Goal: Book appointment/travel/reservation

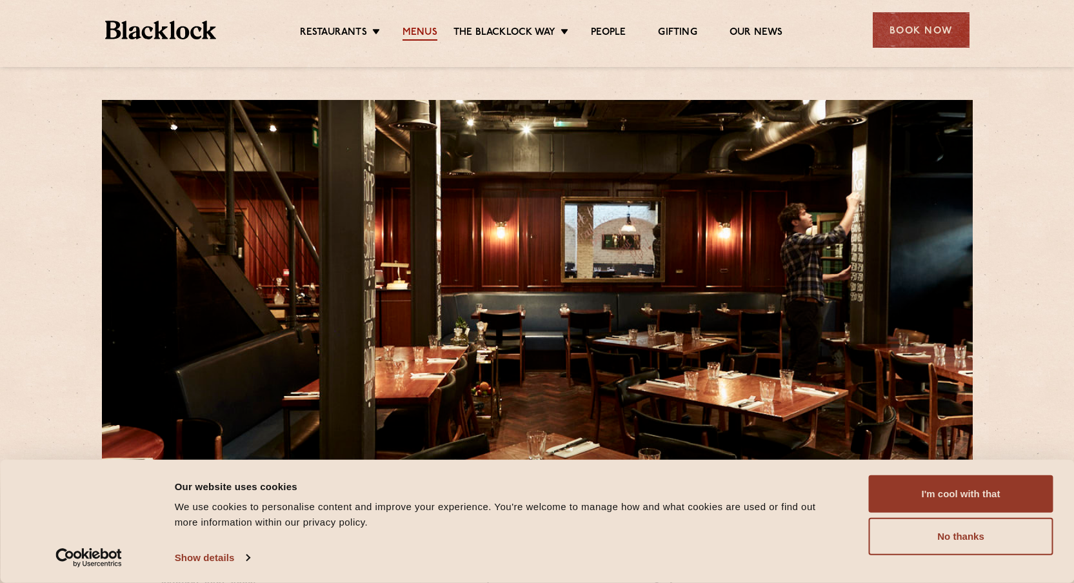
click at [420, 35] on link "Menus" at bounding box center [420, 33] width 35 height 14
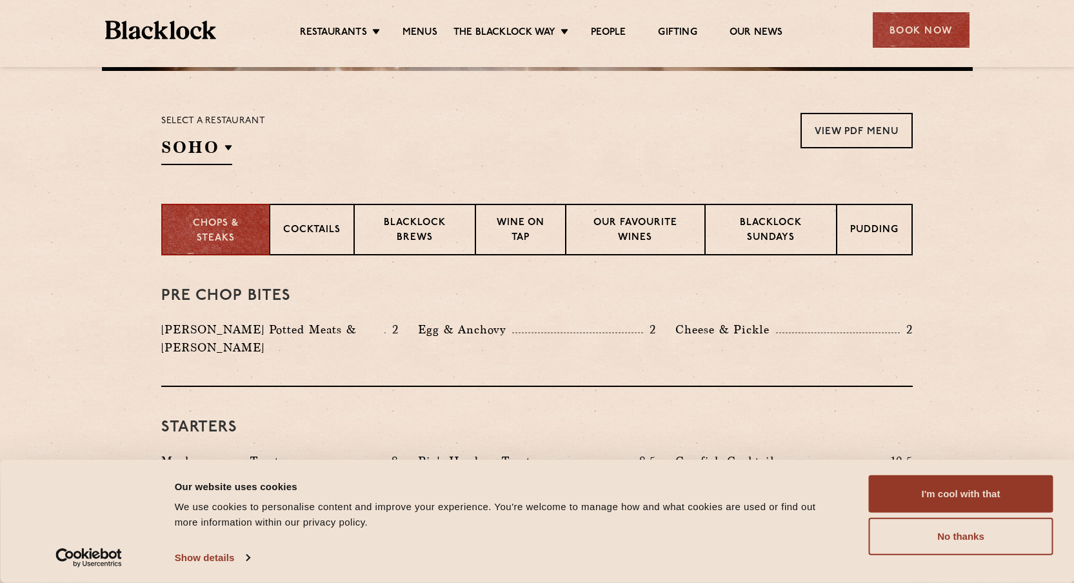
scroll to position [397, 0]
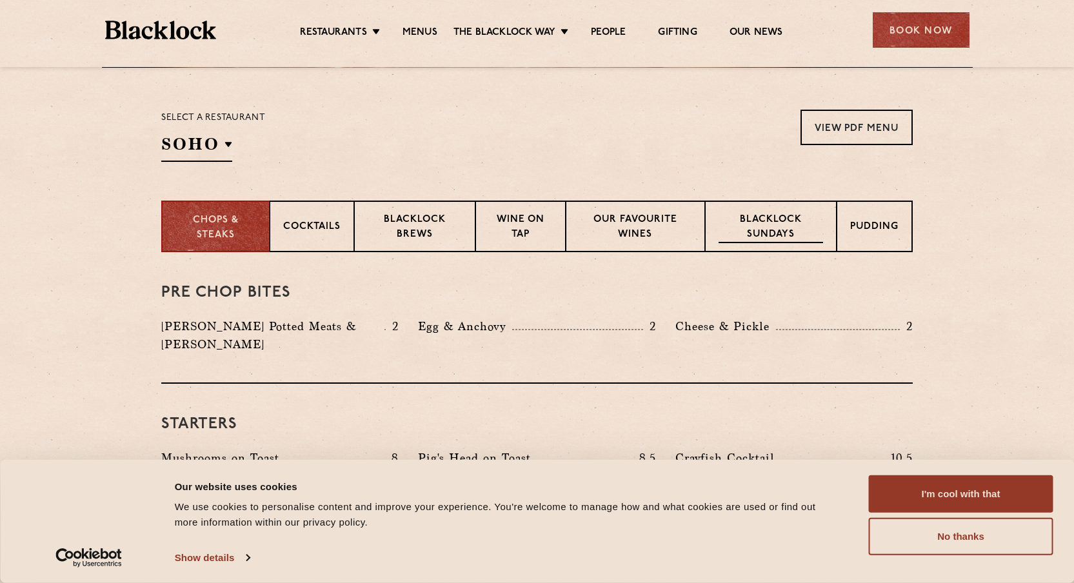
click at [784, 226] on p "Blacklock Sundays" at bounding box center [771, 228] width 104 height 30
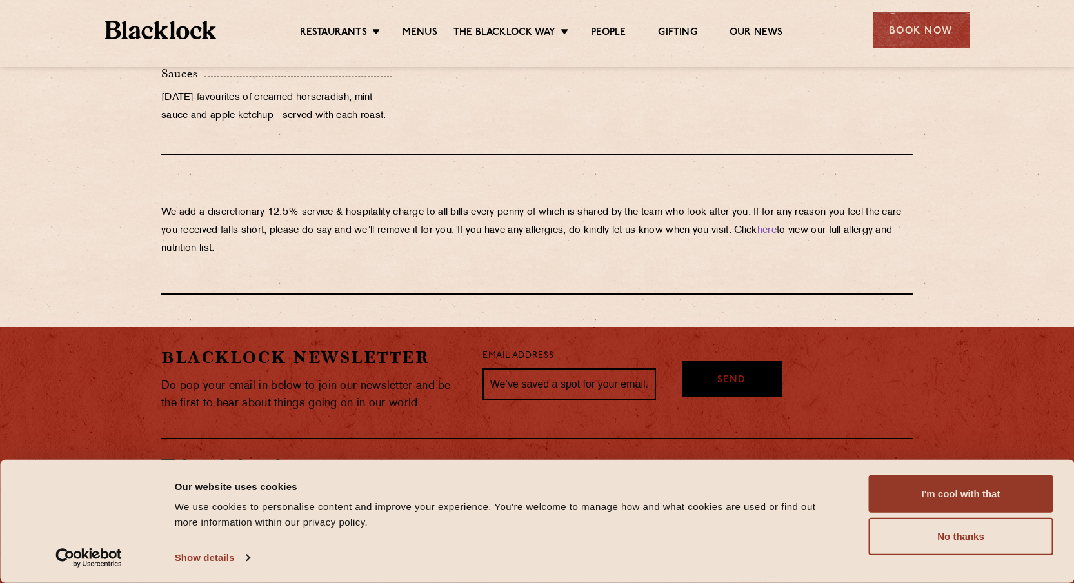
scroll to position [1431, 0]
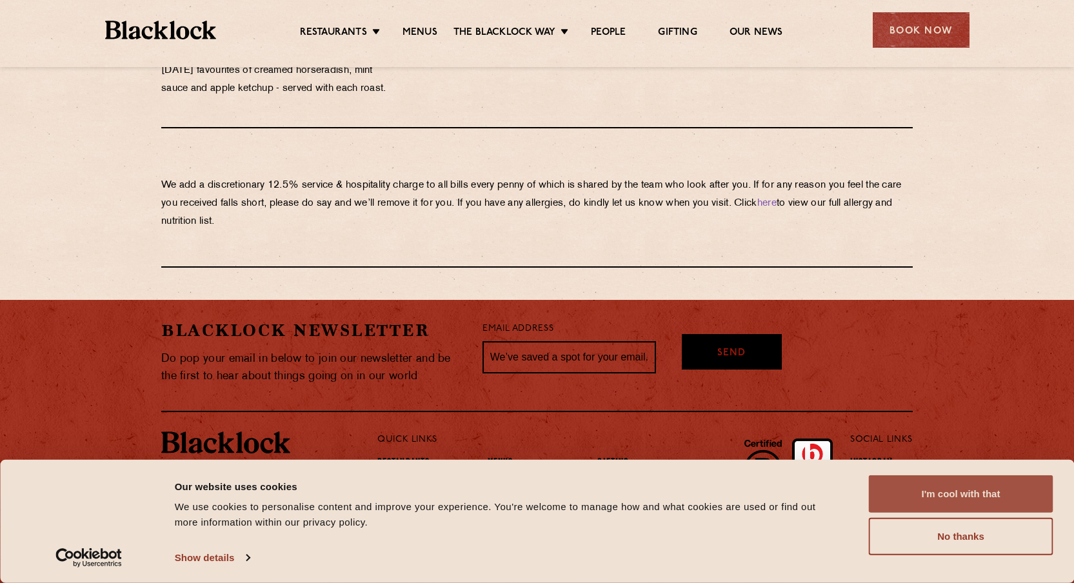
click at [905, 489] on button "I'm cool with that" at bounding box center [961, 493] width 184 height 37
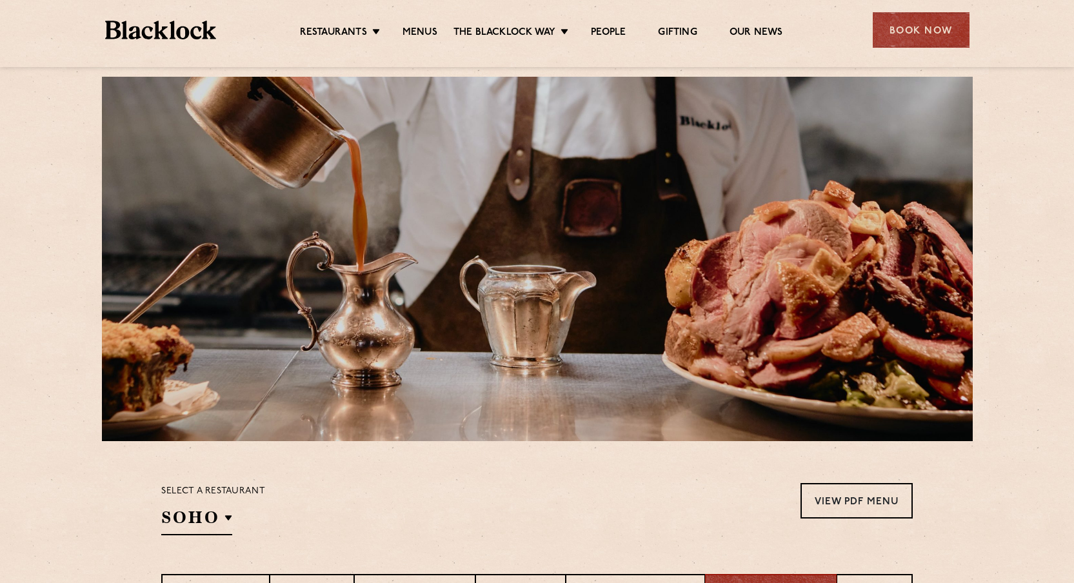
scroll to position [0, 0]
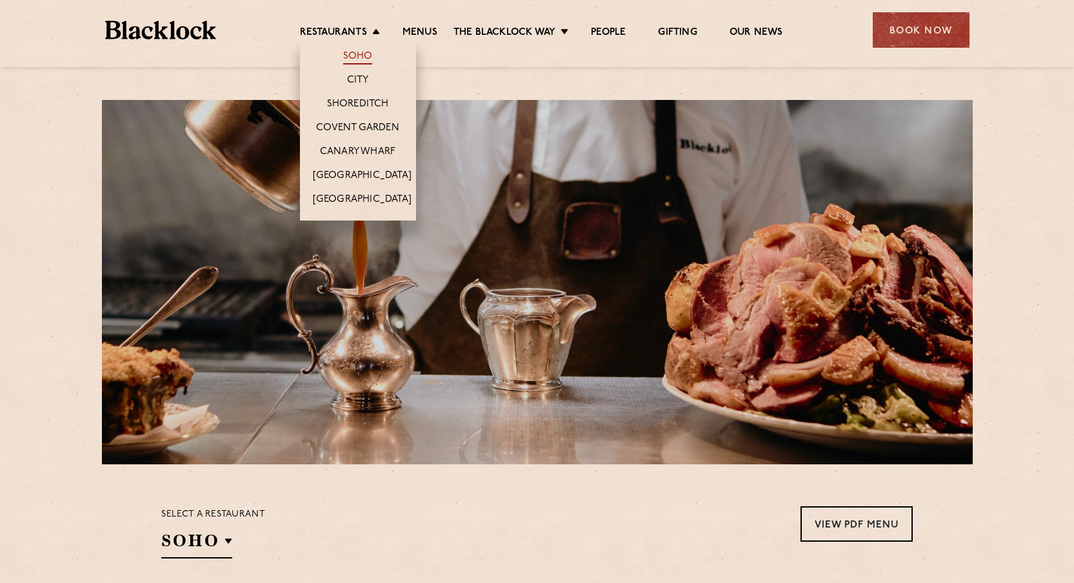
click at [357, 57] on link "Soho" at bounding box center [358, 57] width 30 height 14
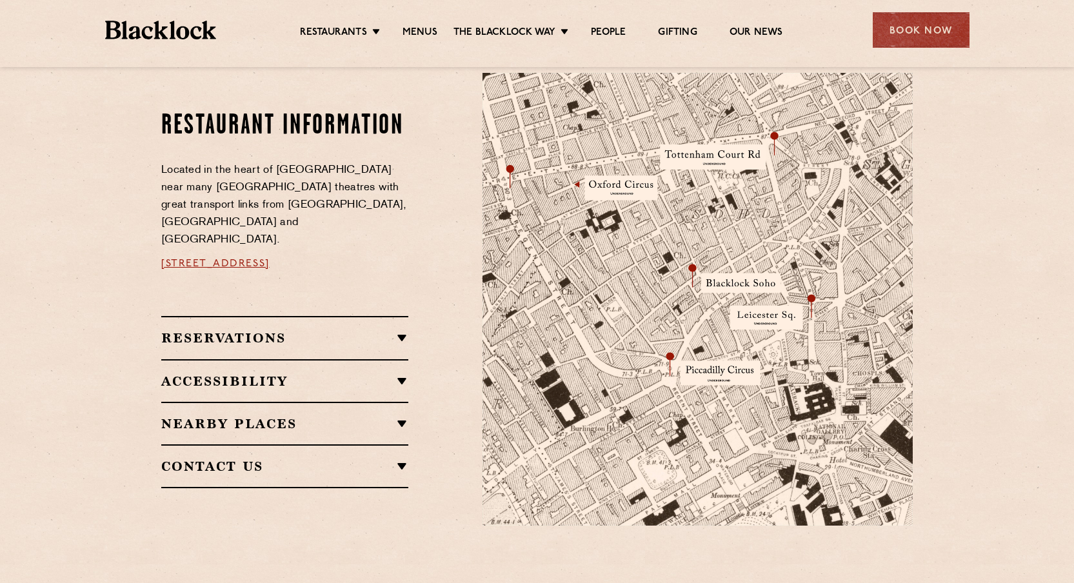
scroll to position [704, 0]
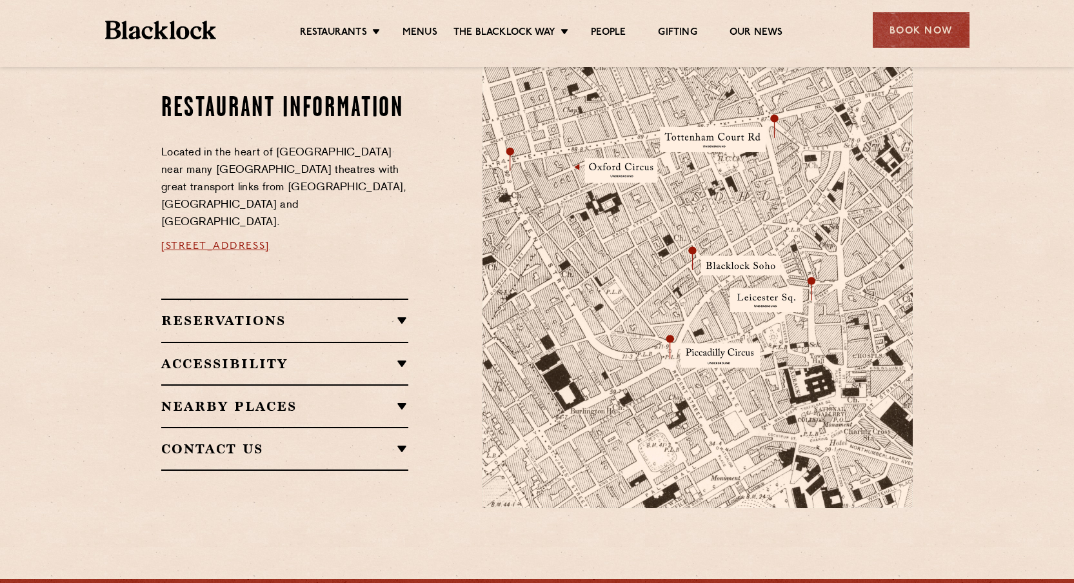
click at [274, 313] on h2 "Reservations" at bounding box center [284, 320] width 247 height 15
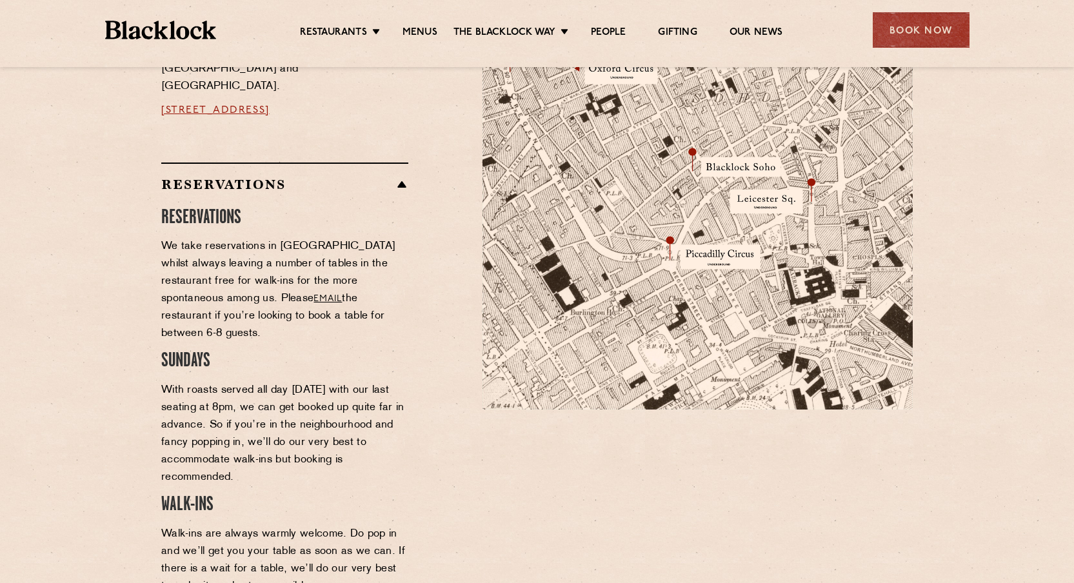
scroll to position [798, 0]
